Goal: Communication & Community: Answer question/provide support

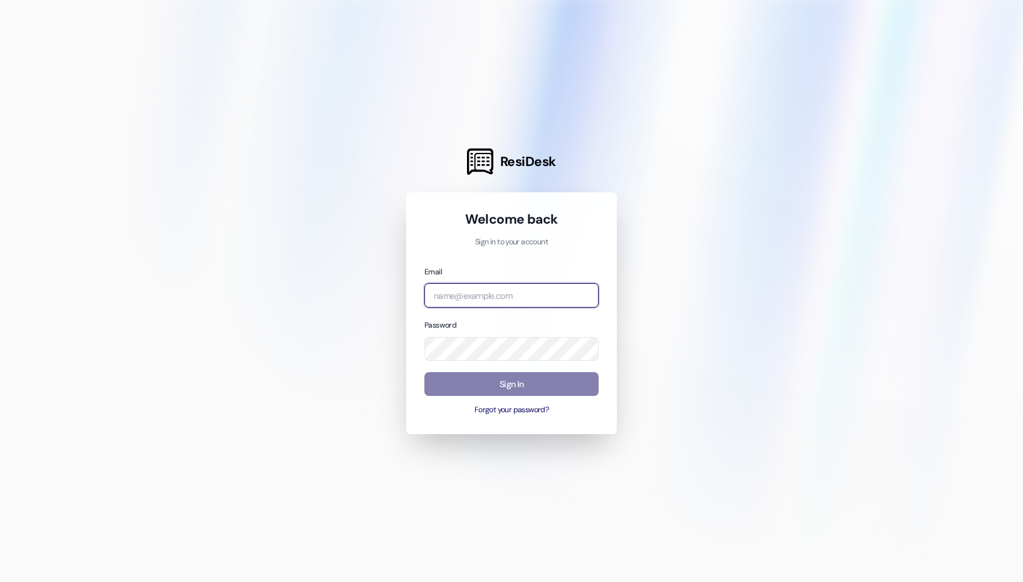
type input "[PERSON_NAME][EMAIL_ADDRESS][DOMAIN_NAME]"
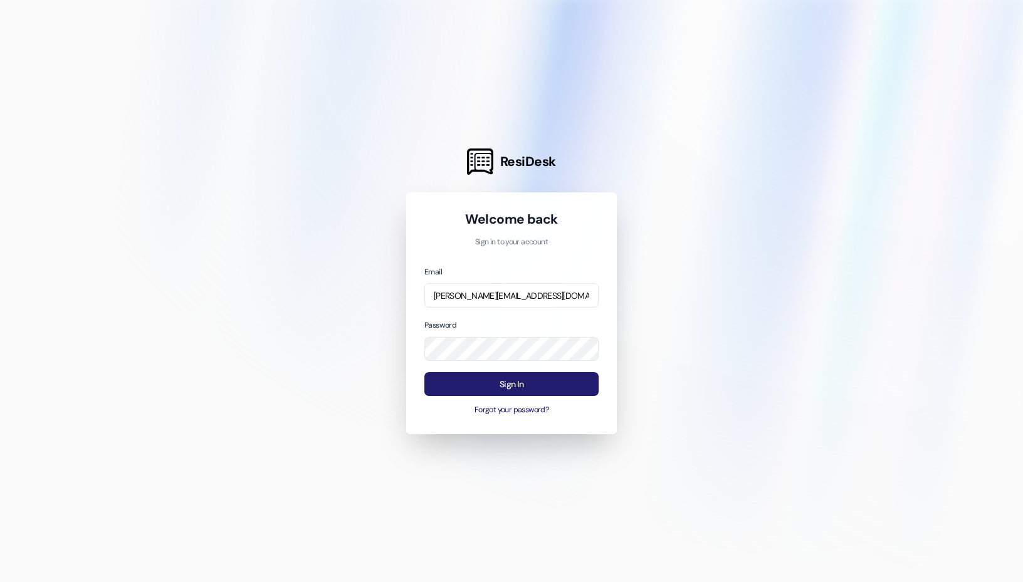
click at [471, 384] on button "Sign In" at bounding box center [511, 384] width 174 height 24
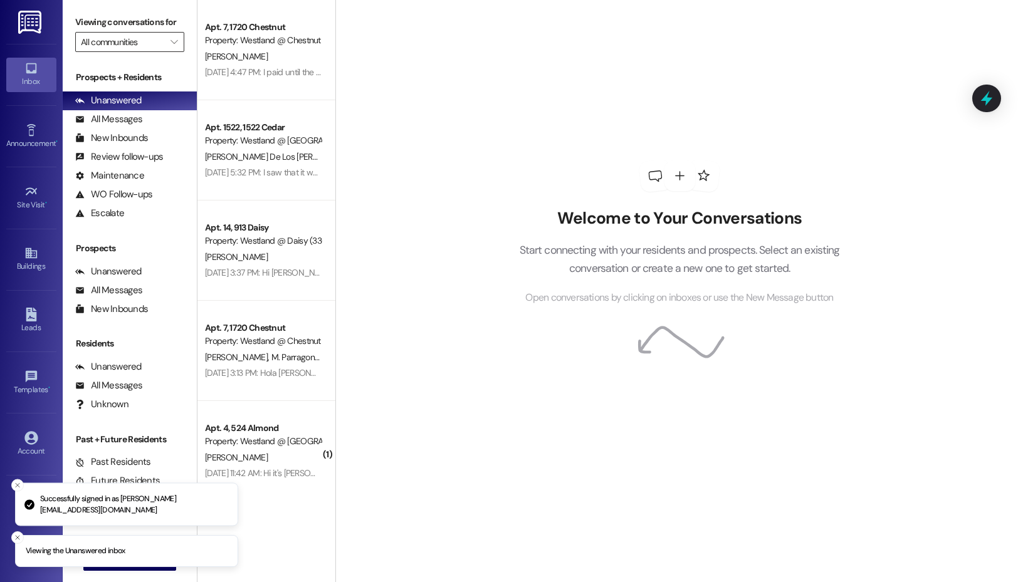
click at [155, 32] on input "All communities" at bounding box center [122, 42] width 83 height 20
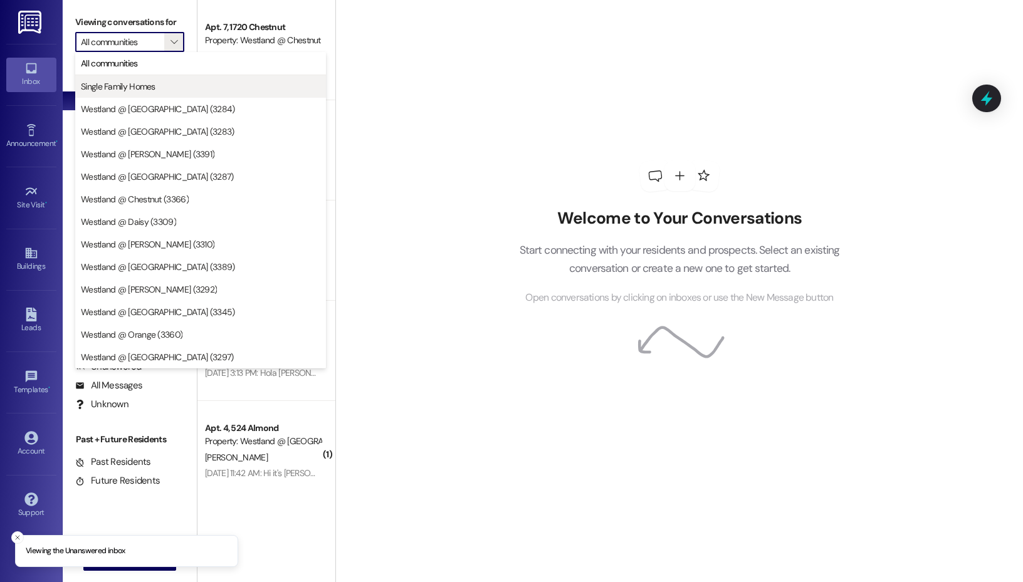
click at [142, 84] on span "Single Family Homes" at bounding box center [118, 86] width 75 height 13
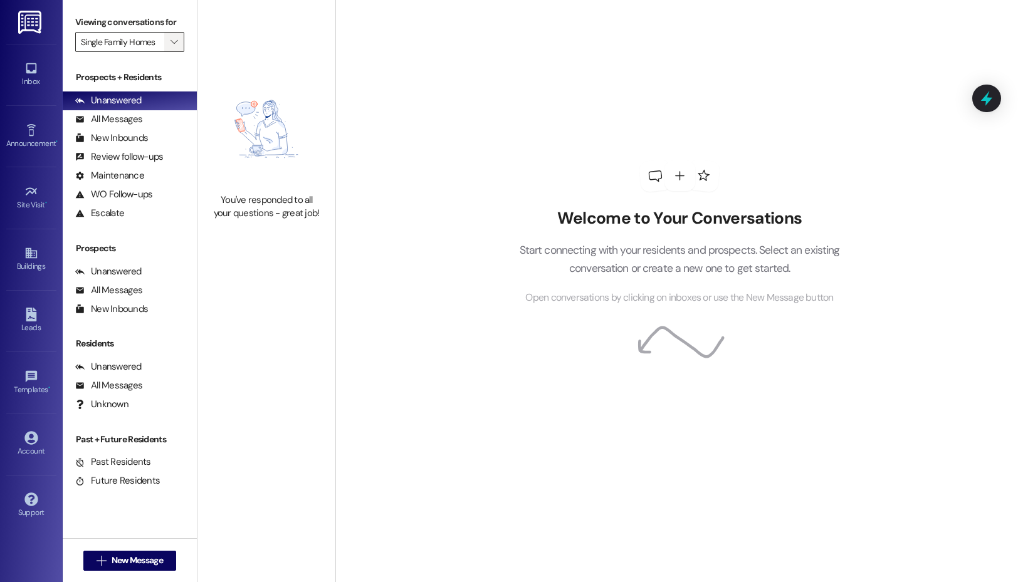
click at [171, 35] on span "" at bounding box center [174, 42] width 12 height 20
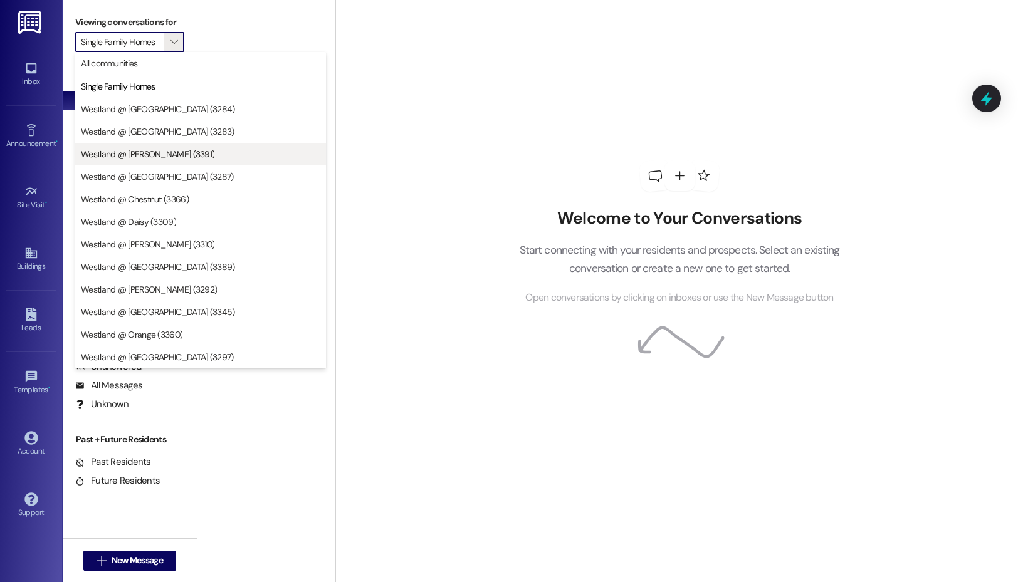
click at [182, 147] on button "Westland @ [PERSON_NAME] (3391)" at bounding box center [200, 154] width 251 height 23
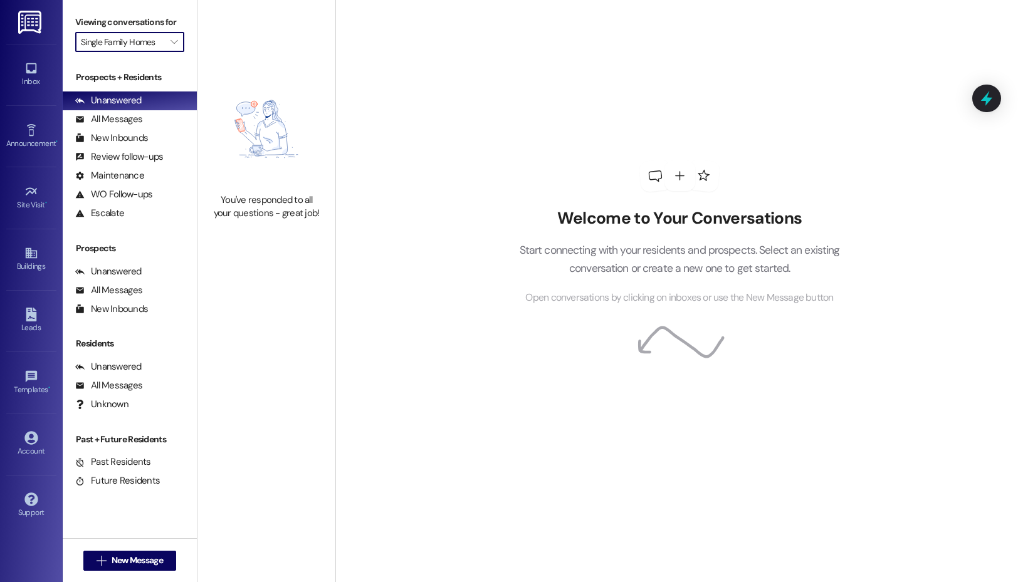
type input "Westland @ [PERSON_NAME] (3391)"
click at [176, 48] on span "" at bounding box center [174, 42] width 12 height 20
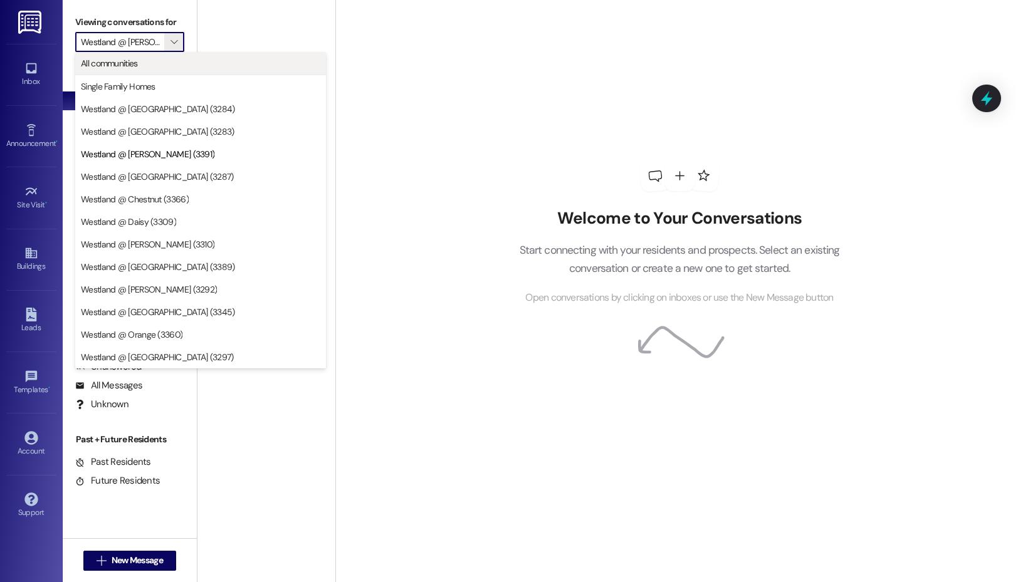
click at [173, 59] on span "All communities" at bounding box center [200, 63] width 239 height 13
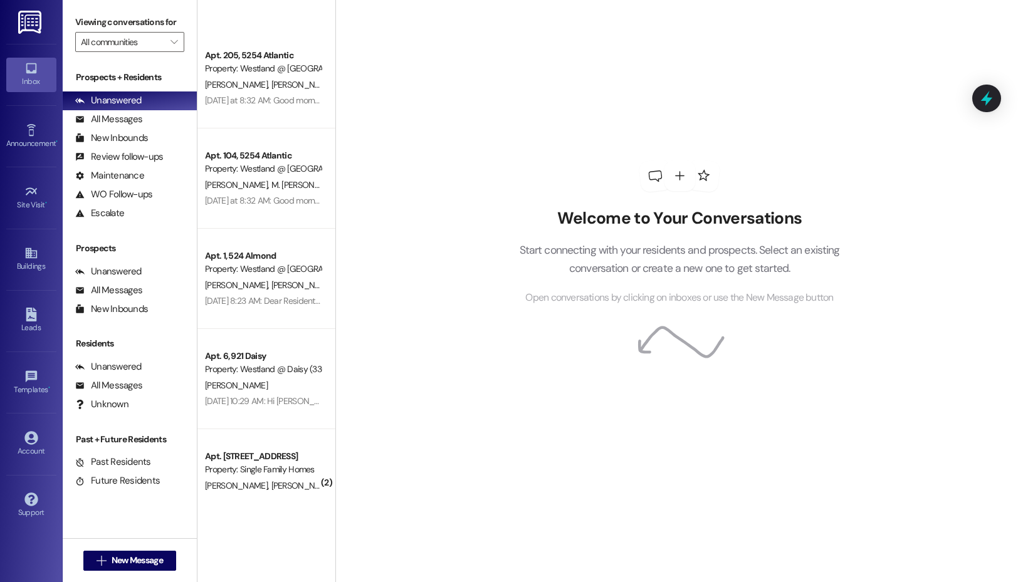
scroll to position [3017, 0]
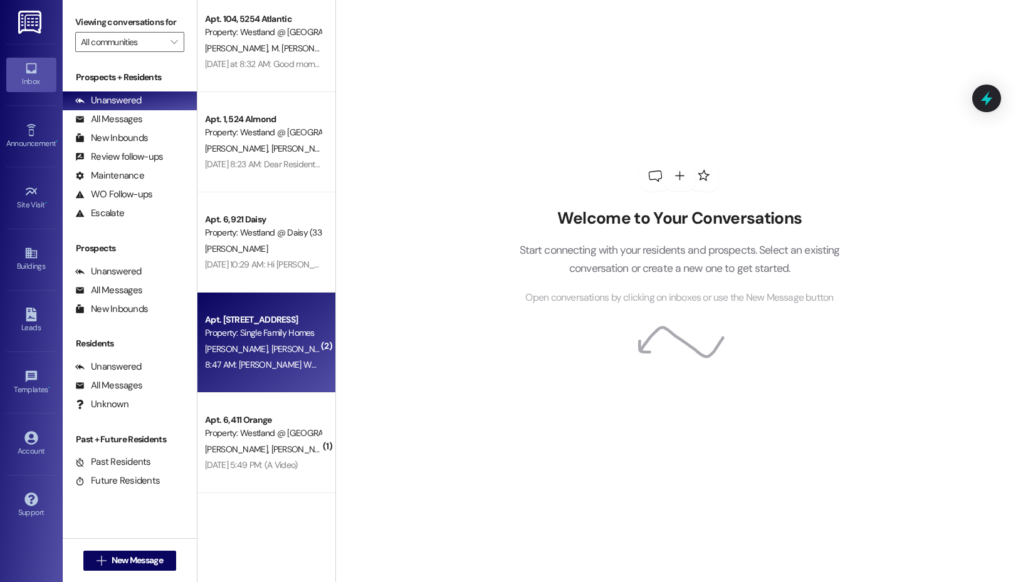
click at [271, 345] on span "[PERSON_NAME]" at bounding box center [302, 348] width 63 height 11
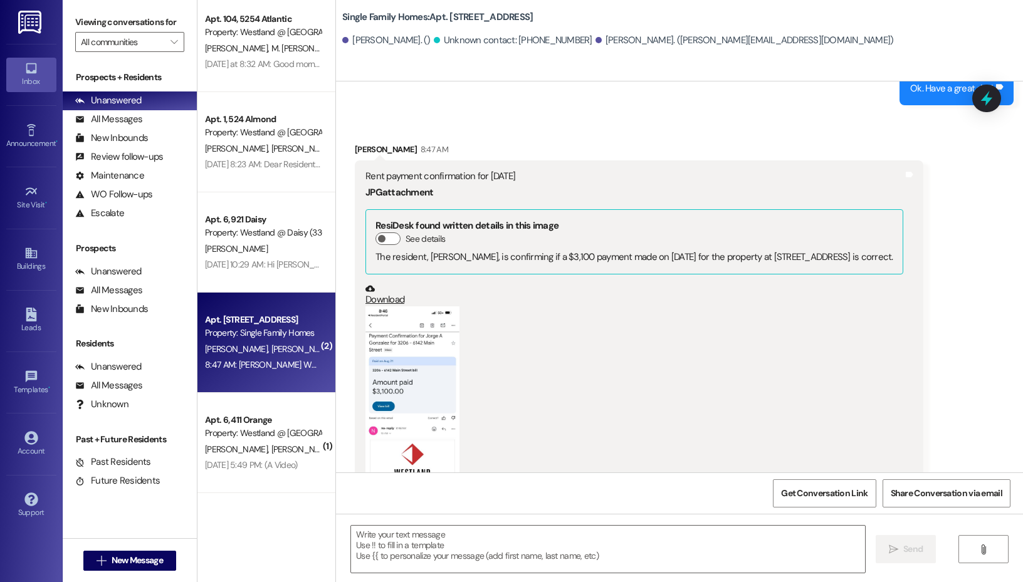
scroll to position [21083, 0]
